Goal: Check status

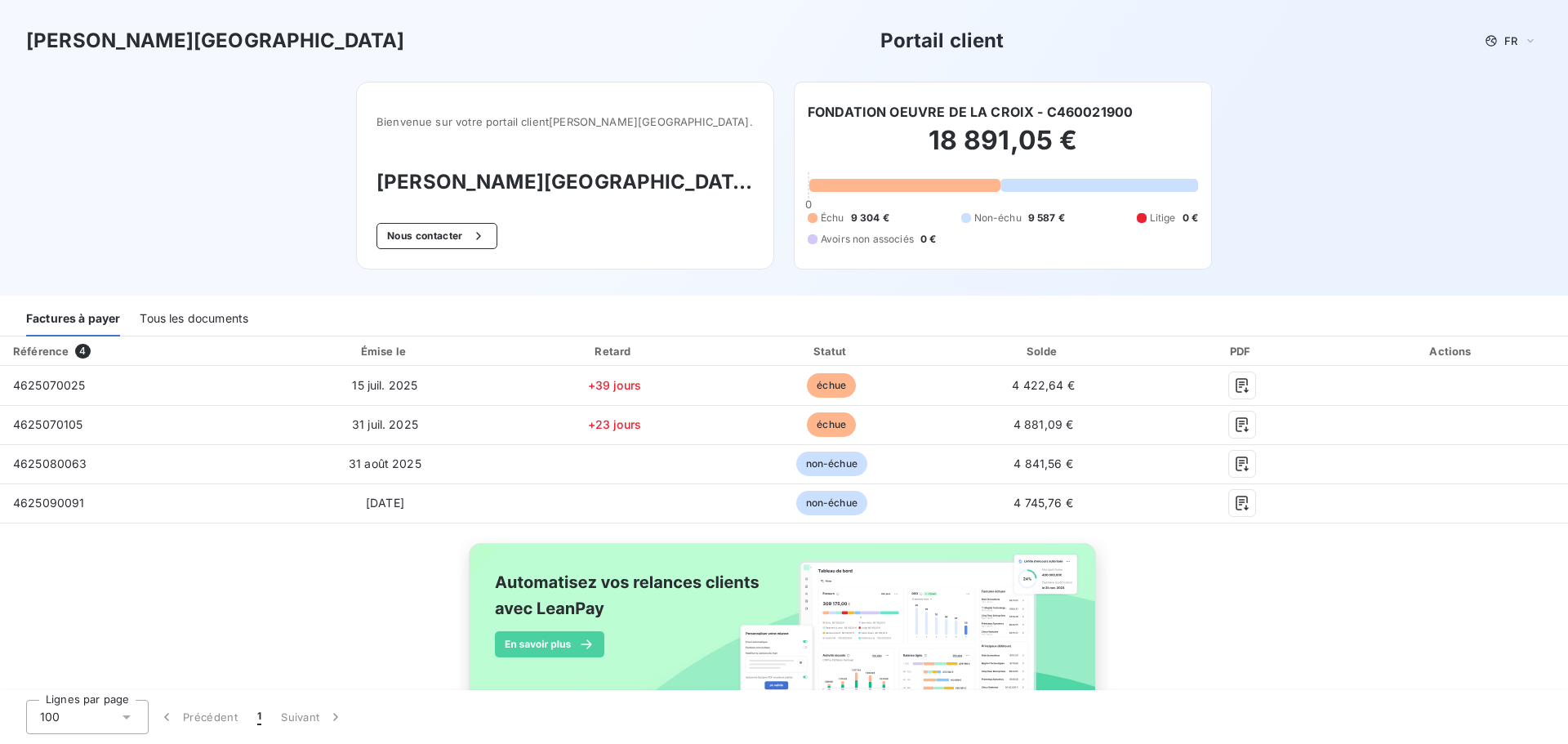
drag, startPoint x: 1232, startPoint y: 376, endPoint x: 1342, endPoint y: 318, distance: 124.4
click at [1342, 318] on div "Factures à payer Tous les documents" at bounding box center [784, 319] width 1568 height 35
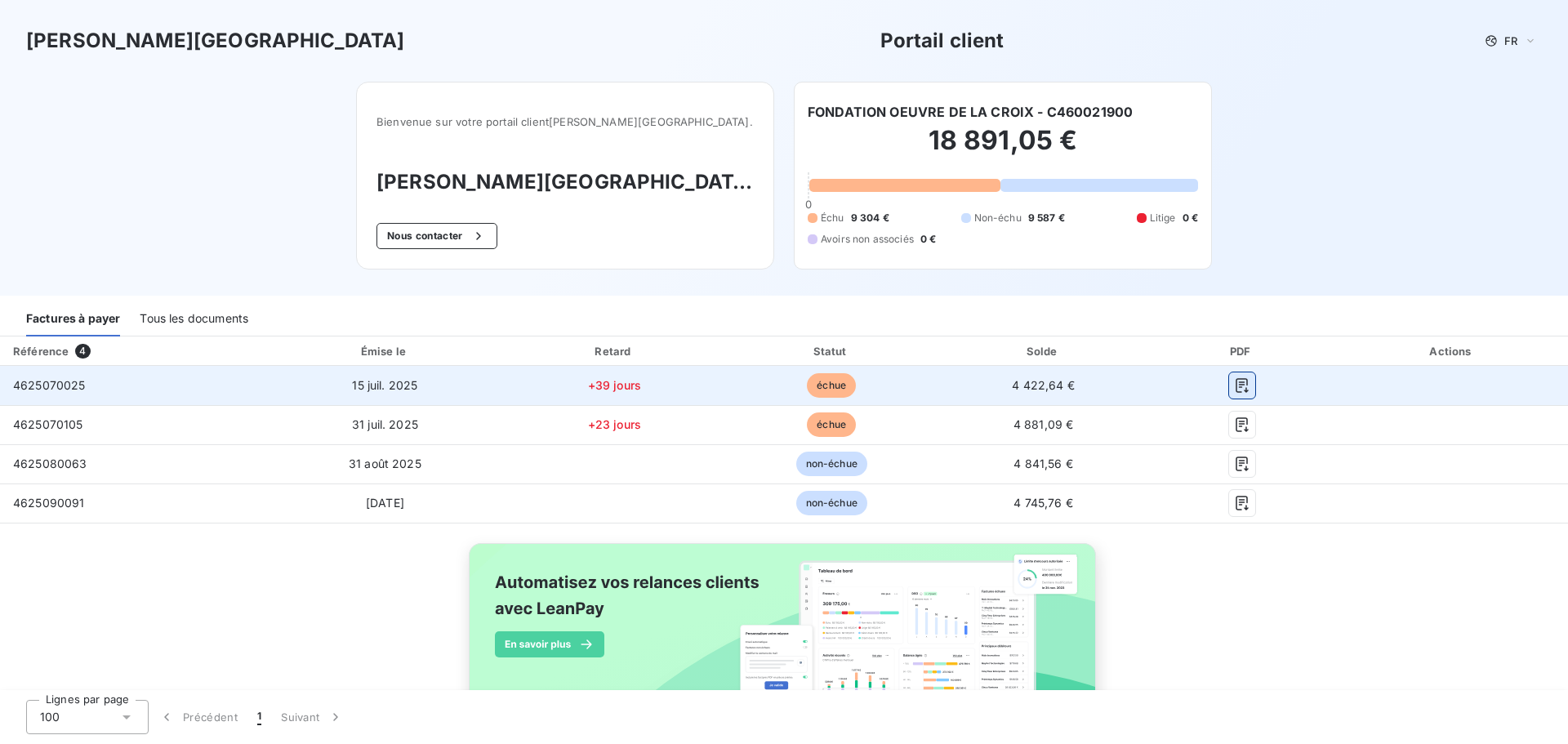
click at [1236, 389] on icon "button" at bounding box center [1242, 385] width 12 height 15
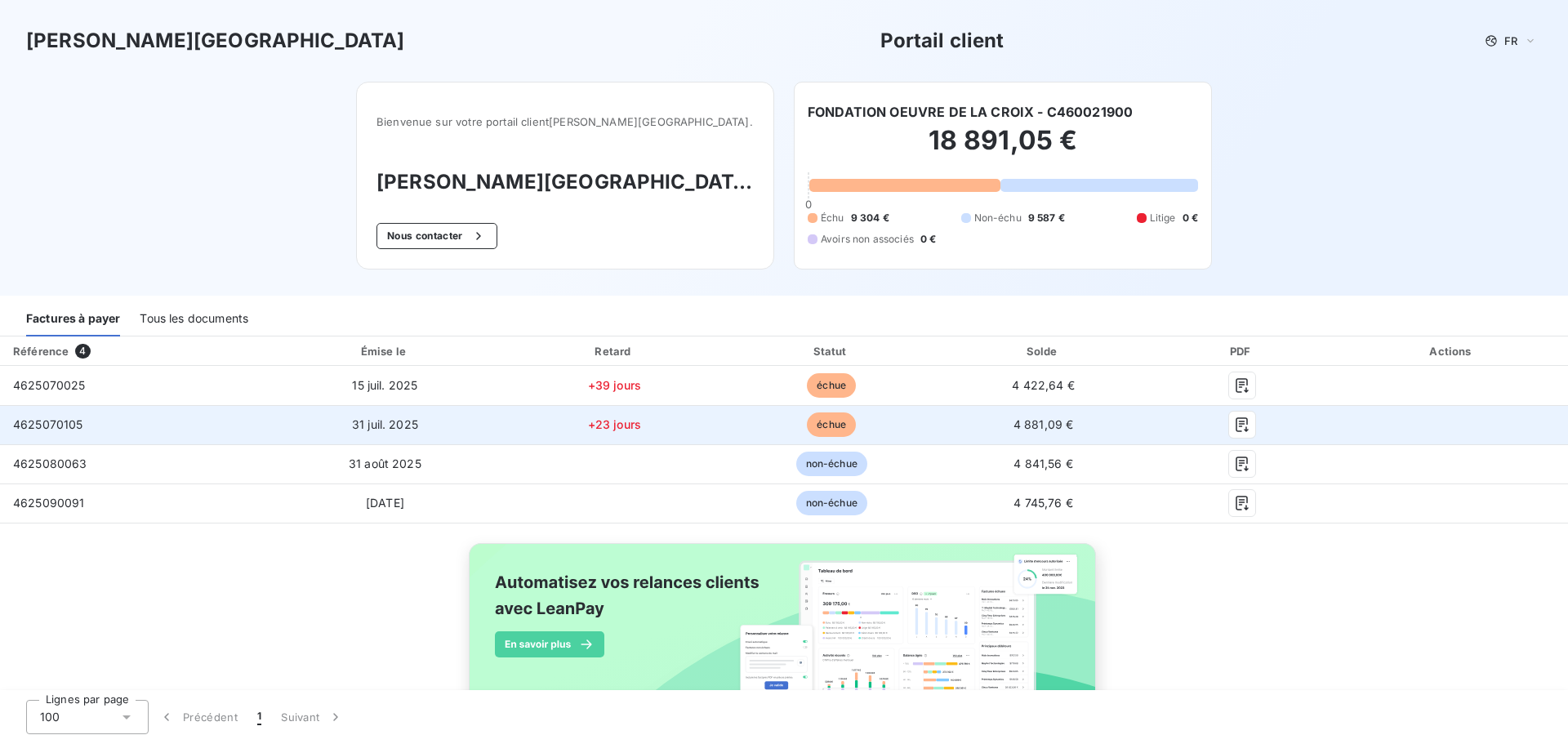
click at [823, 424] on span "échue" at bounding box center [832, 424] width 49 height 25
click at [1229, 413] on button "button" at bounding box center [1242, 425] width 26 height 26
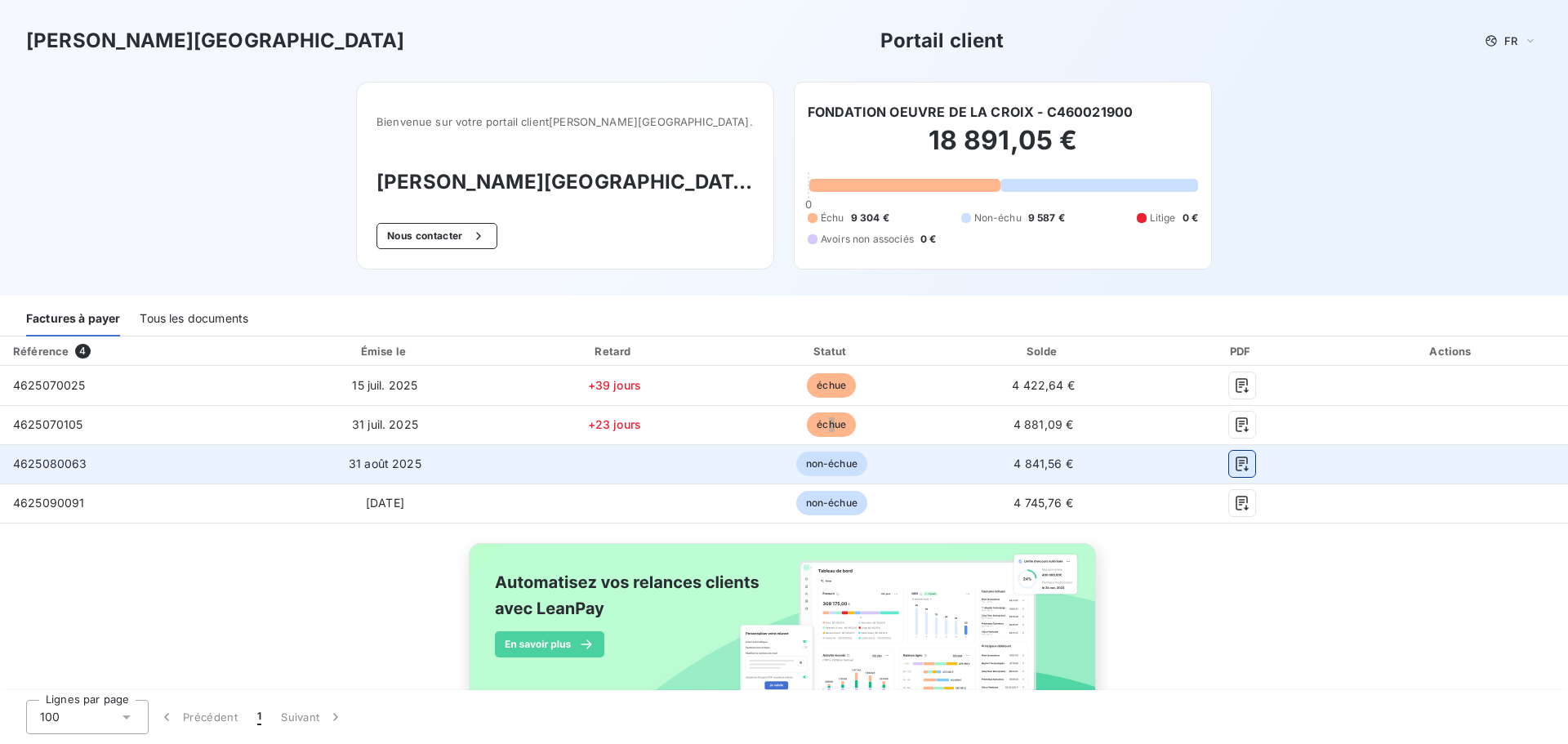
click at [1236, 467] on icon "button" at bounding box center [1242, 463] width 12 height 15
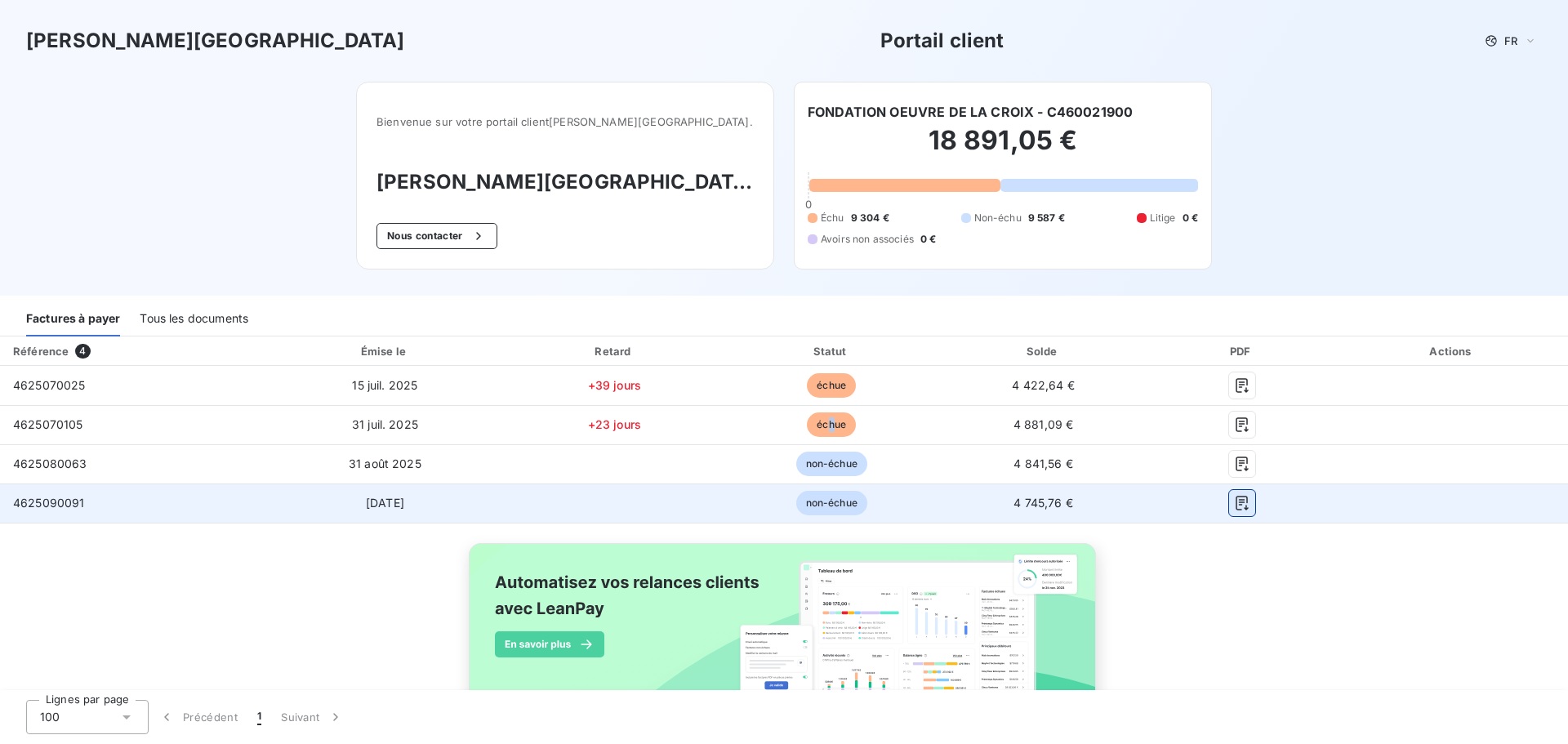
click at [1234, 503] on icon "button" at bounding box center [1242, 503] width 17 height 17
